Goal: Navigation & Orientation: Find specific page/section

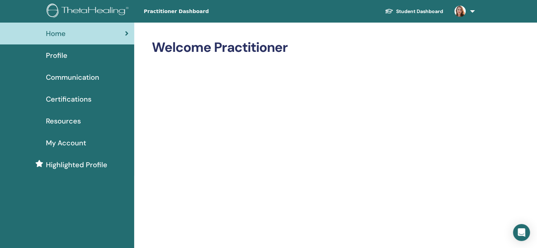
click at [65, 142] on span "My Account" at bounding box center [66, 143] width 40 height 11
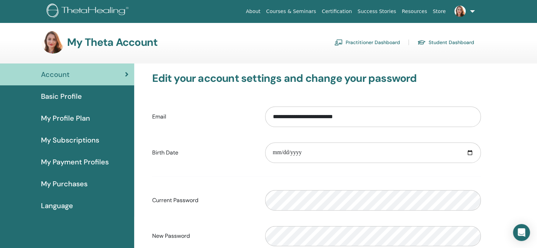
click at [388, 44] on link "Practitioner Dashboard" at bounding box center [367, 42] width 66 height 11
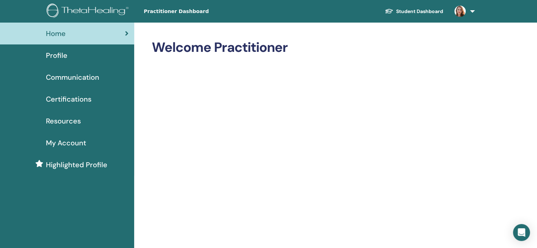
click at [58, 57] on span "Profile" at bounding box center [57, 55] width 22 height 11
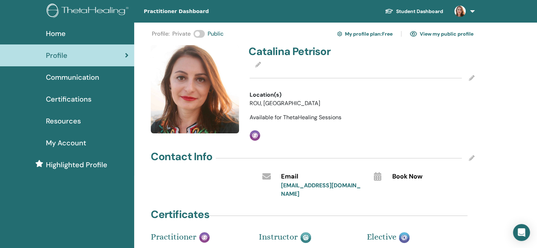
click at [470, 16] on link at bounding box center [463, 11] width 29 height 23
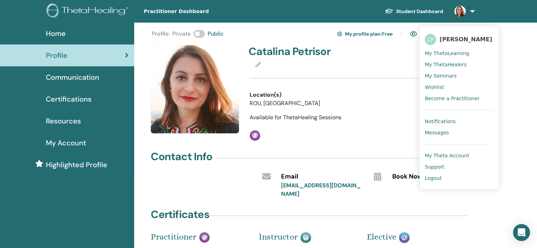
click at [440, 130] on span "Messages" at bounding box center [437, 133] width 24 height 6
